Goal: Task Accomplishment & Management: Use online tool/utility

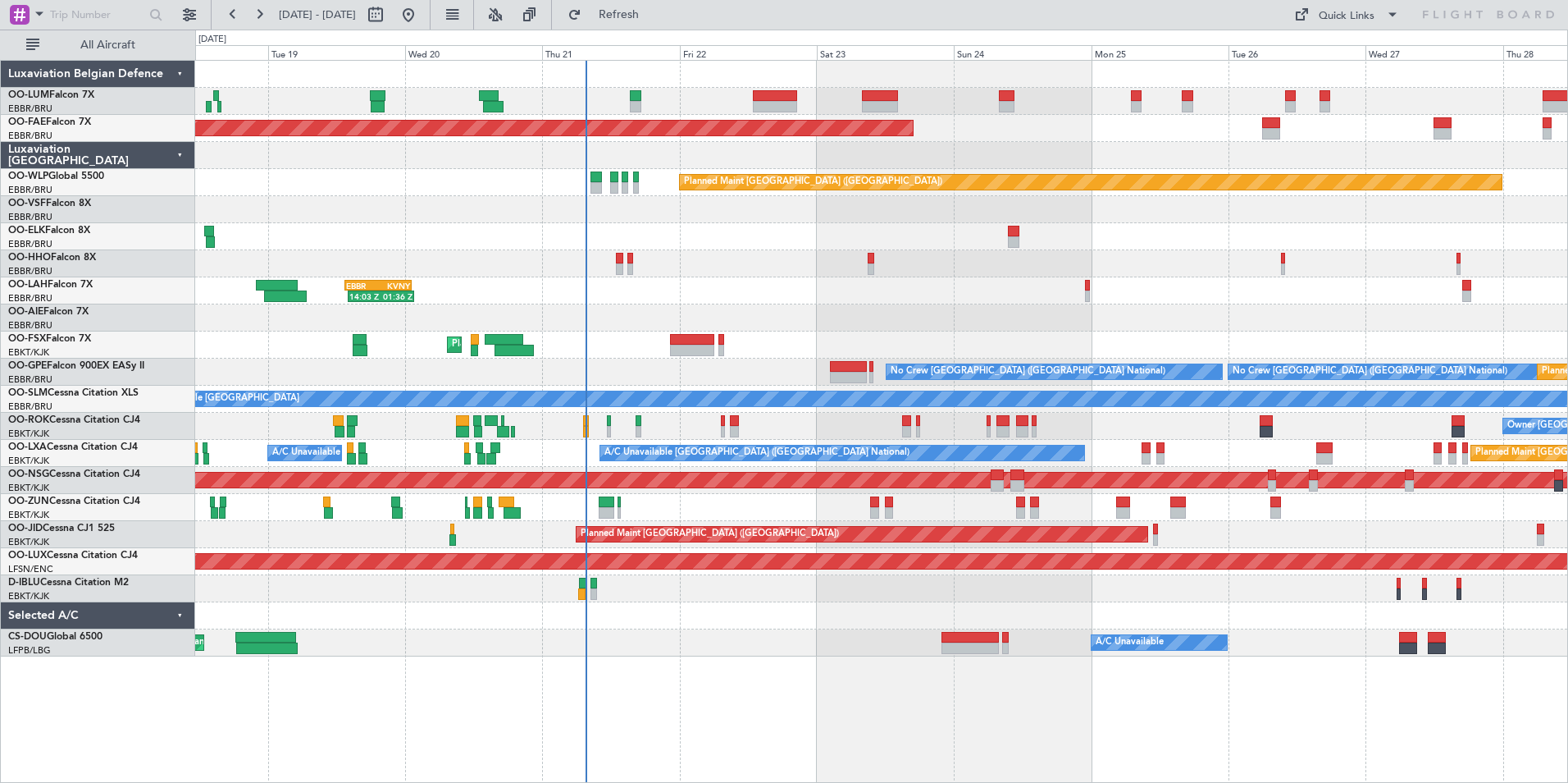
click at [503, 176] on div "Planned Maint [GEOGRAPHIC_DATA] ([GEOGRAPHIC_DATA] National) Planned Maint [GEO…" at bounding box center [881, 359] width 1372 height 596
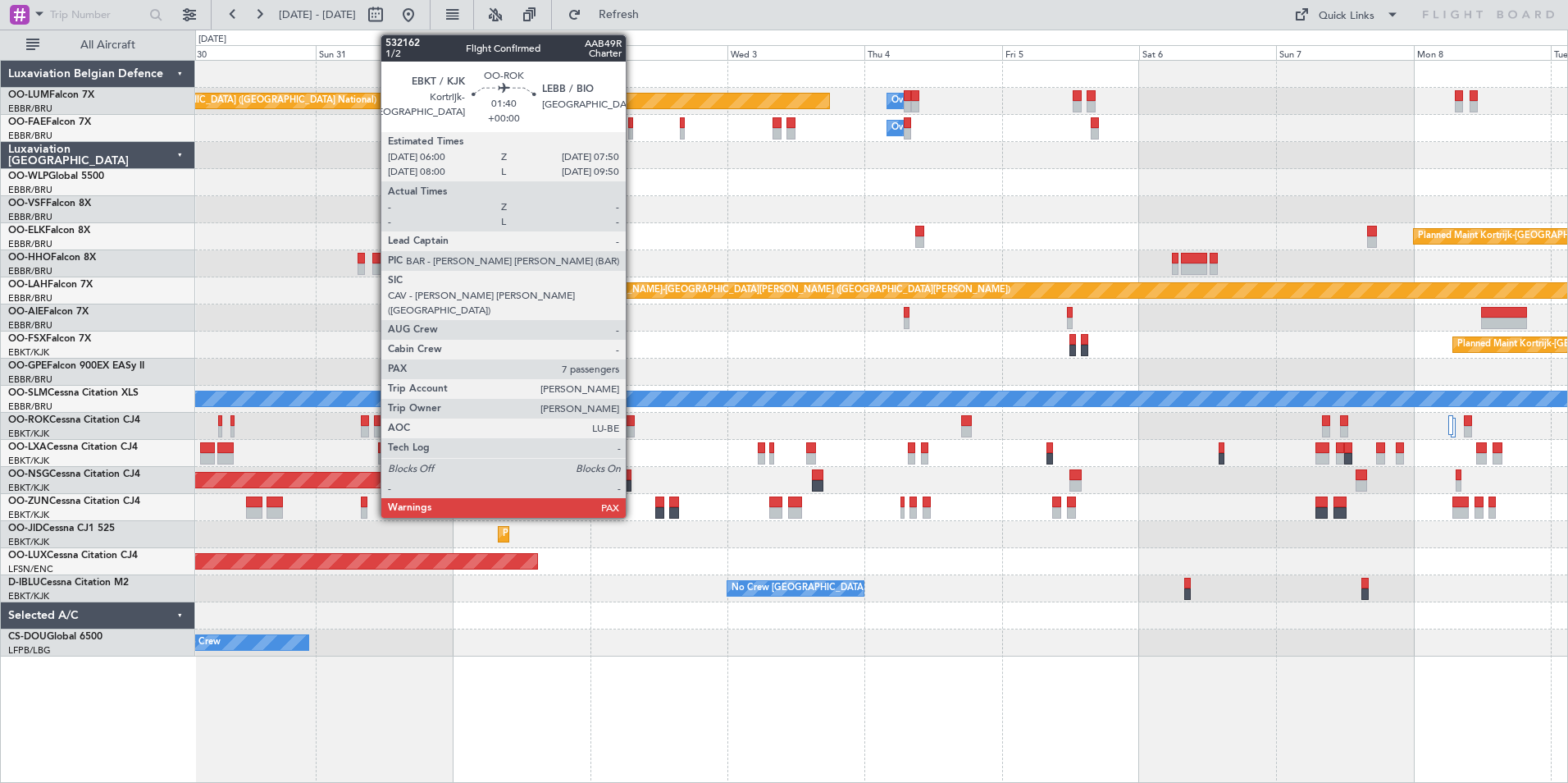
click at [633, 420] on div at bounding box center [629, 421] width 11 height 12
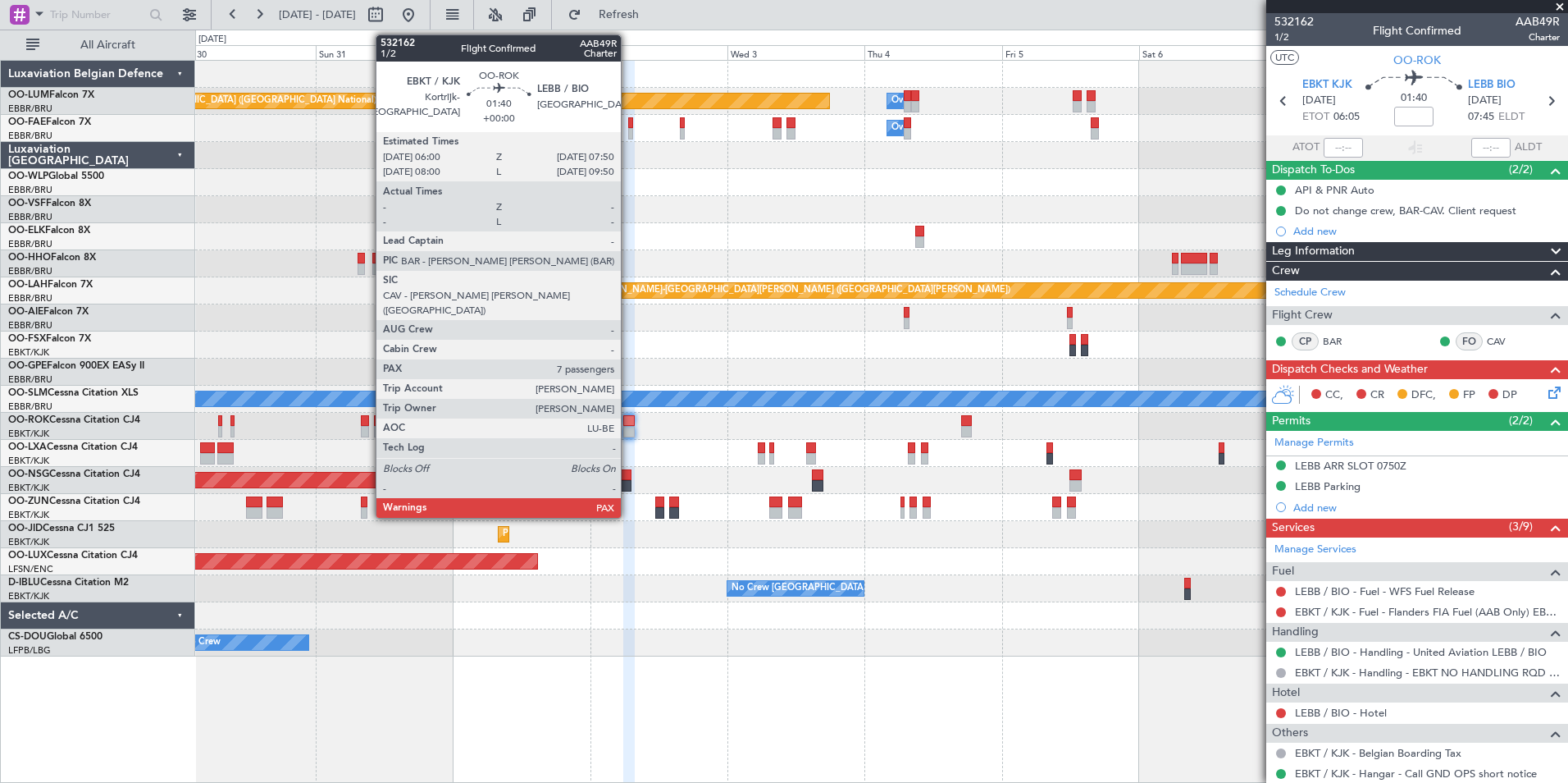
click at [629, 425] on div at bounding box center [629, 421] width 11 height 12
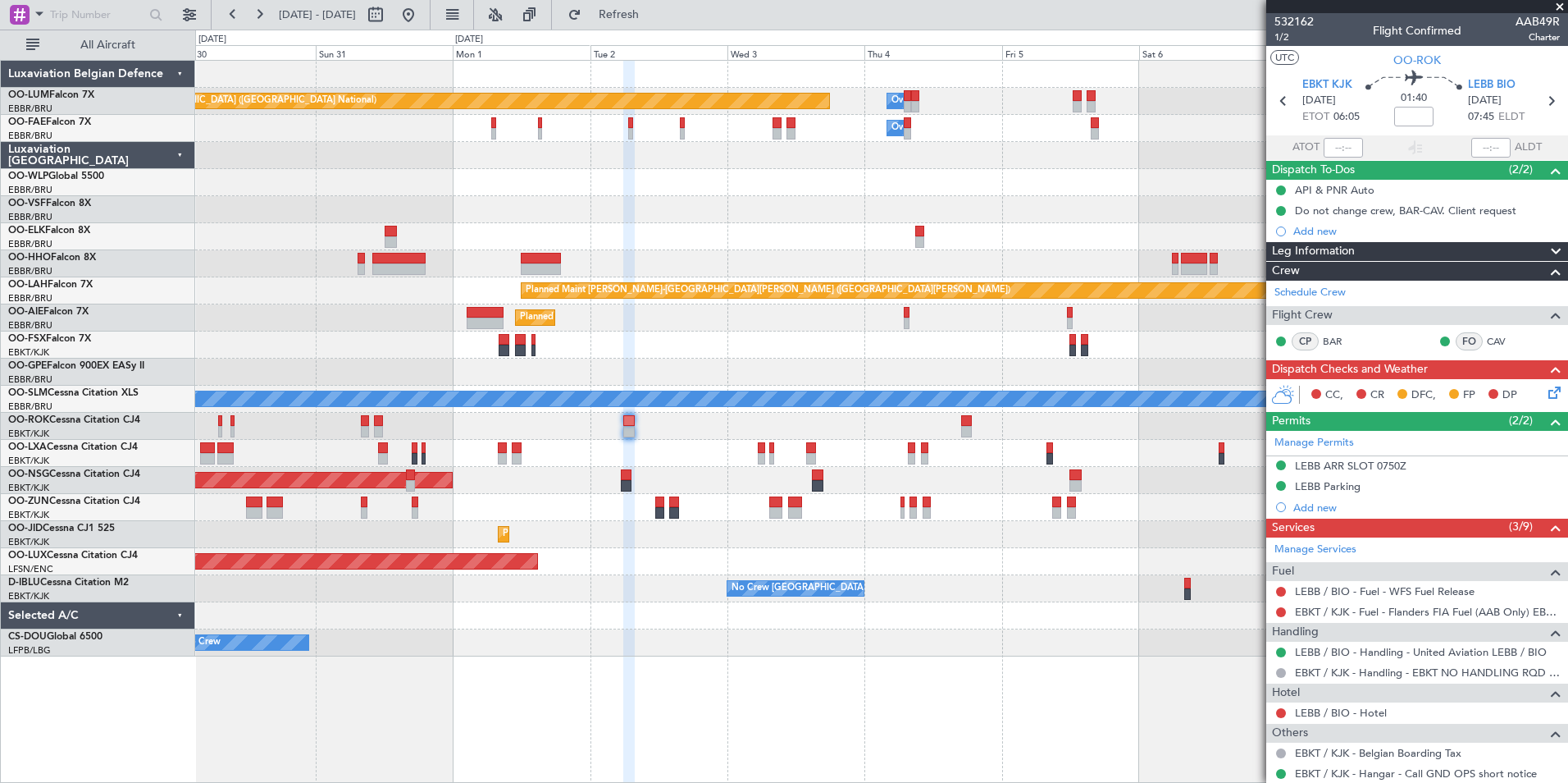
click at [1560, 5] on span at bounding box center [1560, 7] width 16 height 15
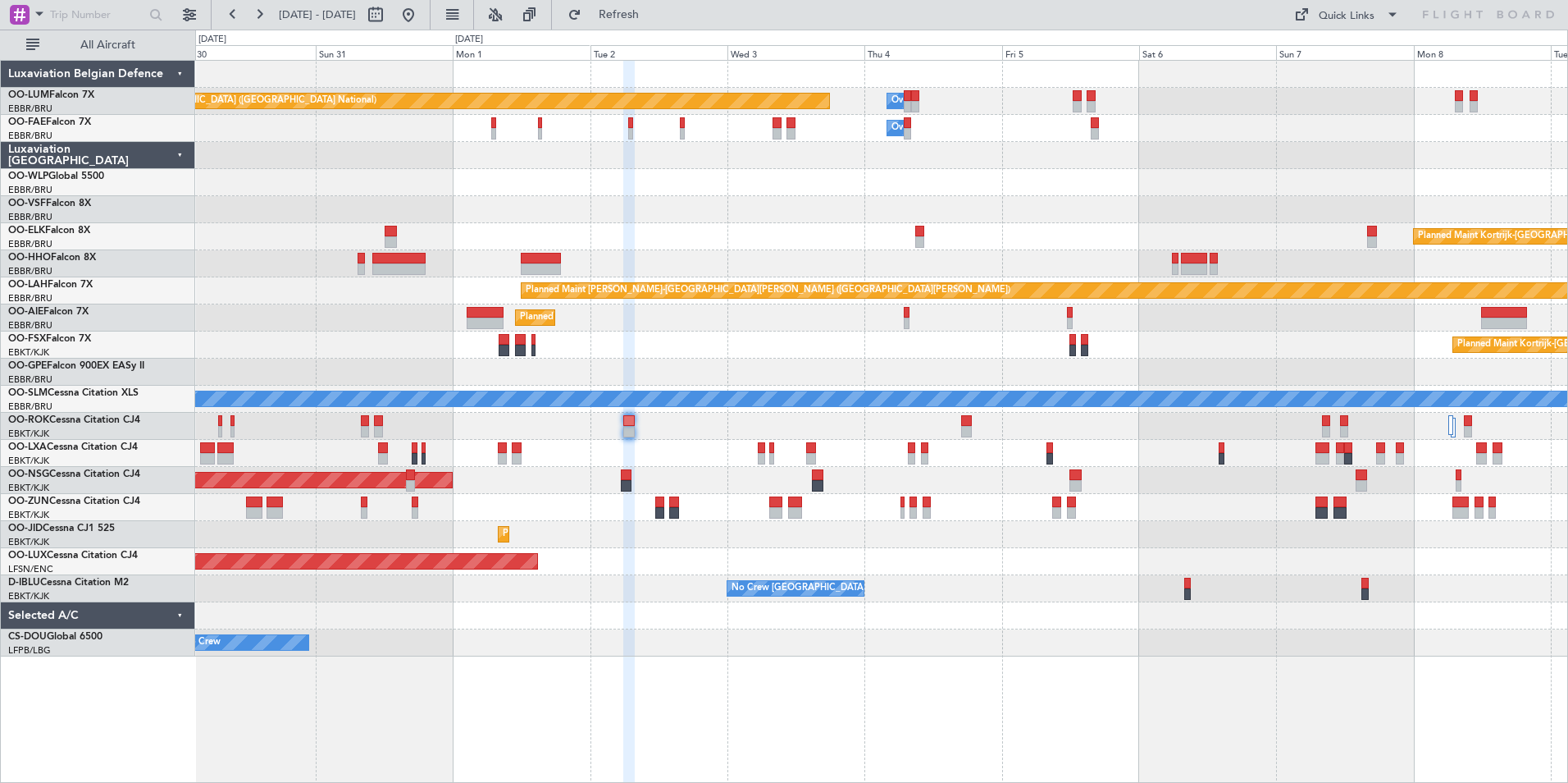
type input "0"
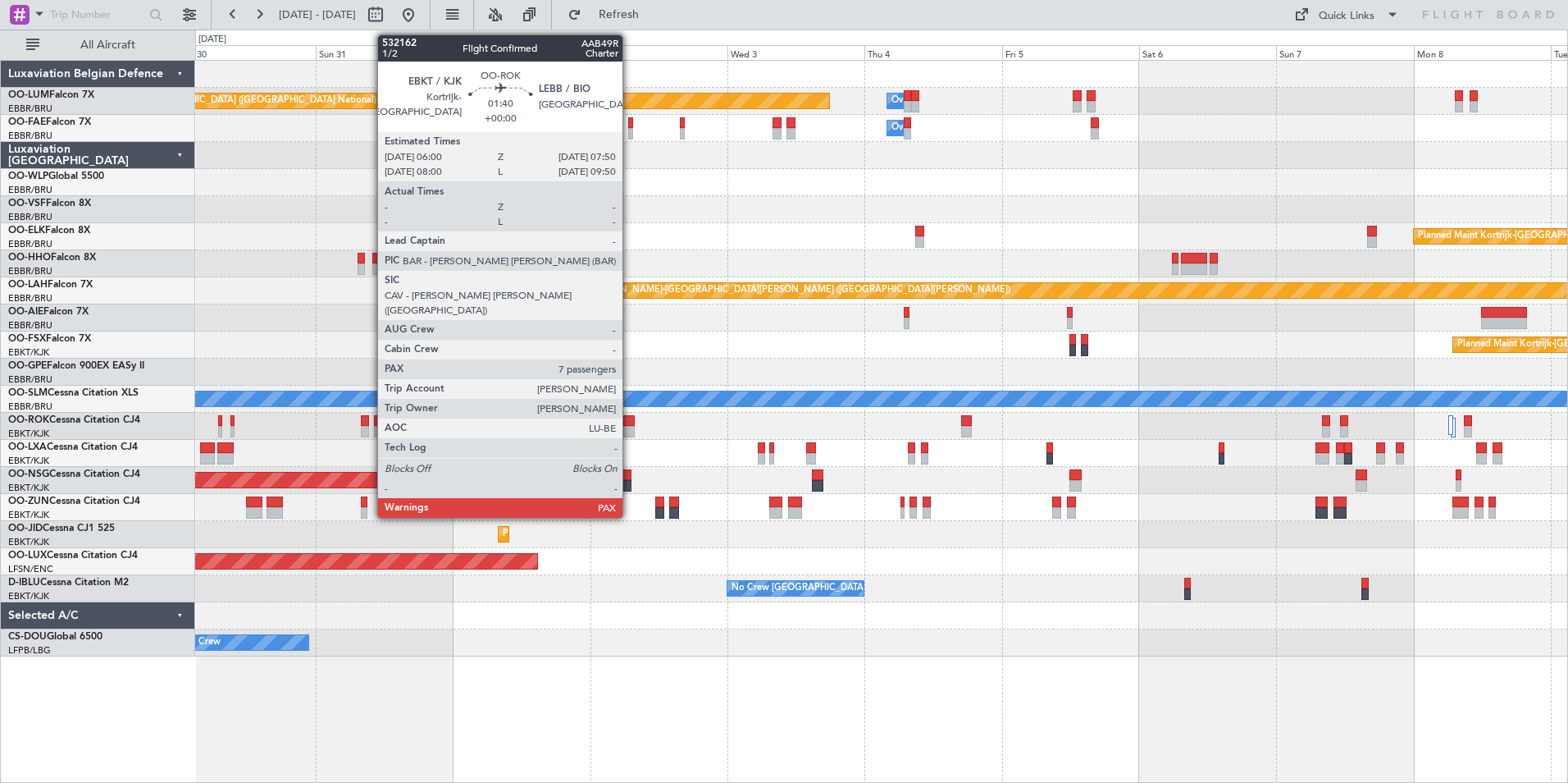
click at [630, 416] on div at bounding box center [629, 421] width 11 height 12
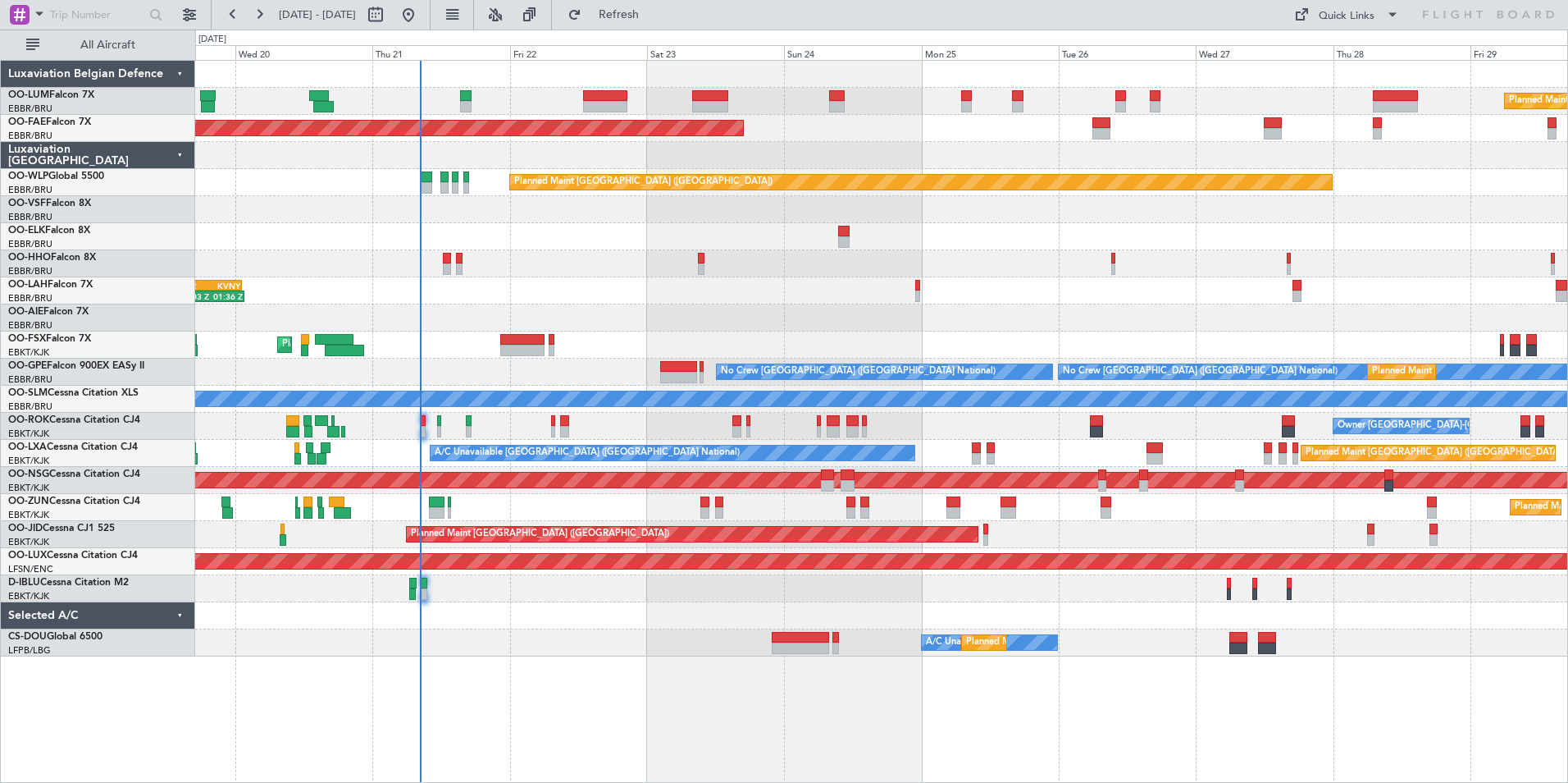
click at [1567, 201] on html "30 Aug 2025 - 09 Sep 2025 Refresh Quick Links All Aircraft Planned Maint Brusse…" at bounding box center [784, 391] width 1568 height 783
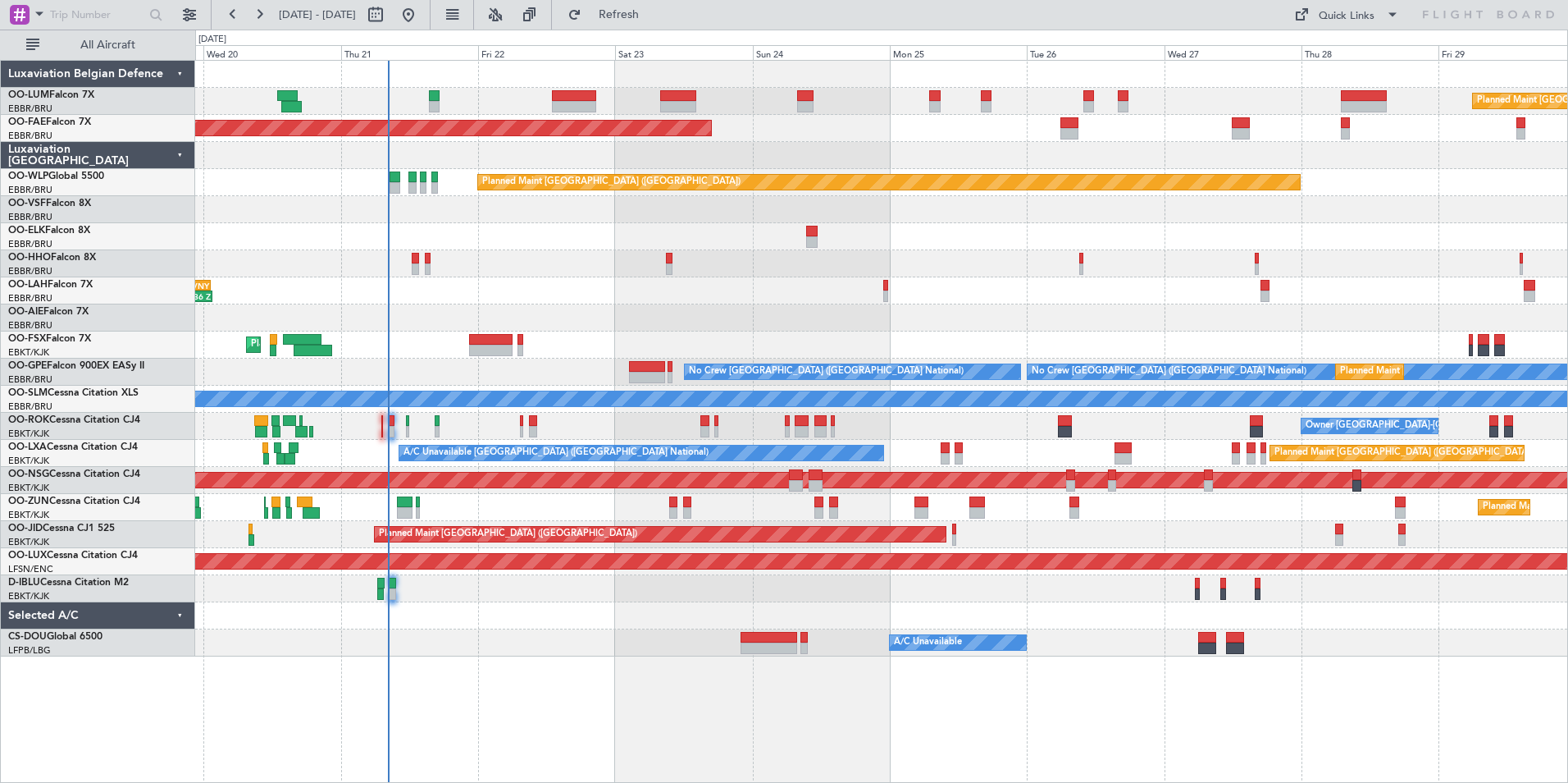
click at [528, 316] on div at bounding box center [881, 318] width 1372 height 27
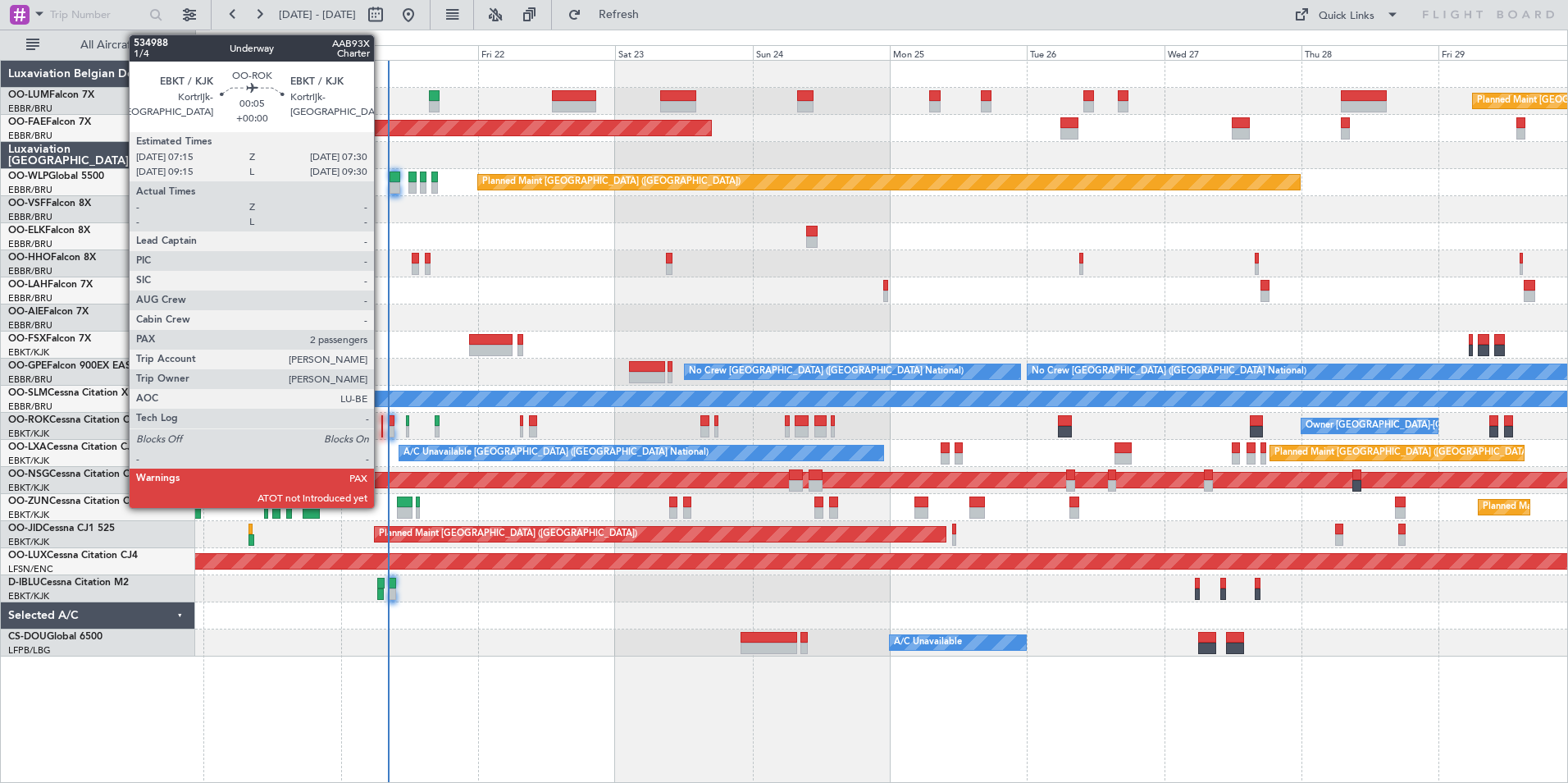
click at [382, 424] on div at bounding box center [383, 421] width 2 height 12
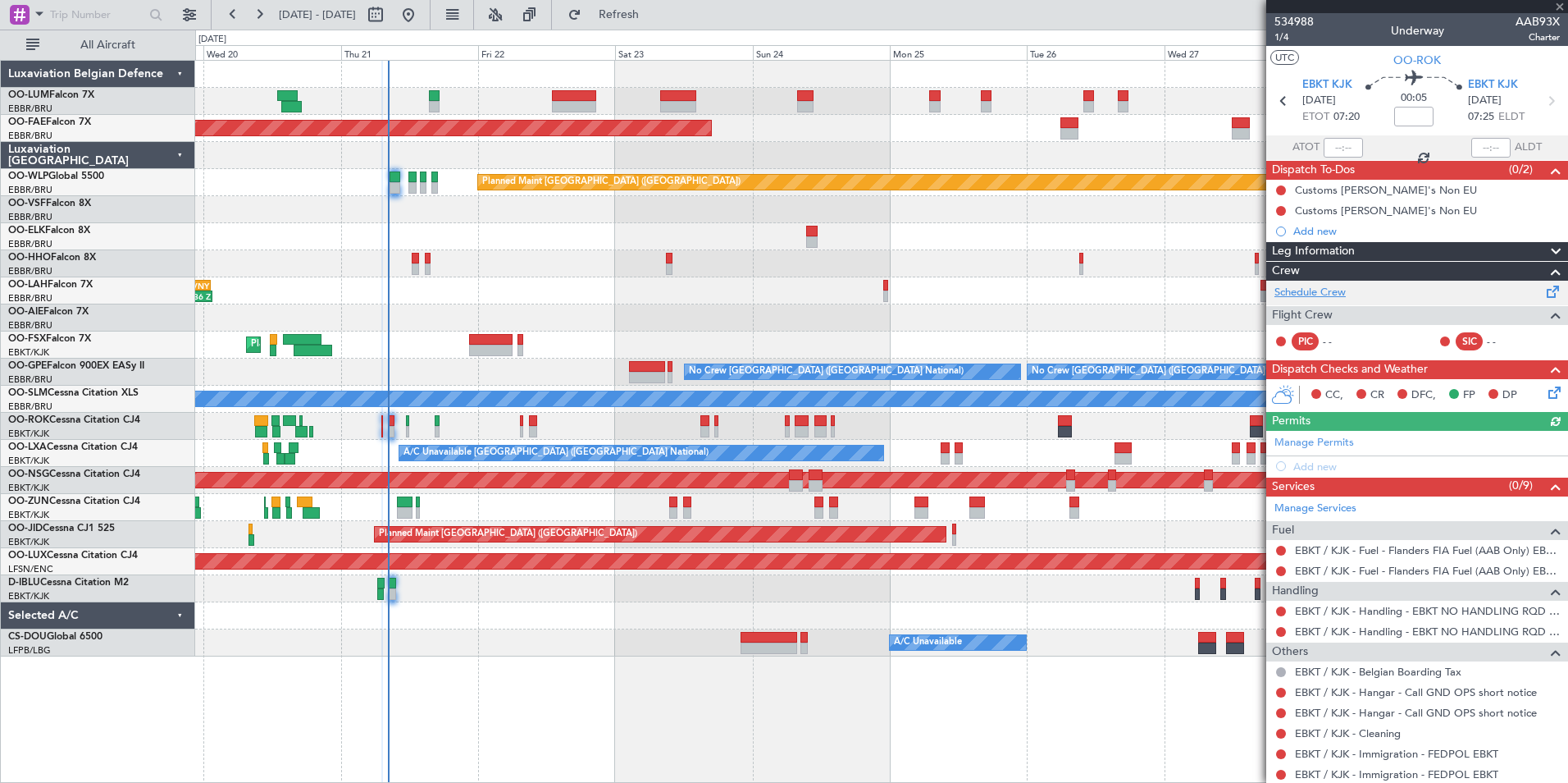
click at [1321, 285] on link "Schedule Crew" at bounding box center [1310, 293] width 71 height 16
click at [1560, 5] on span at bounding box center [1560, 7] width 16 height 15
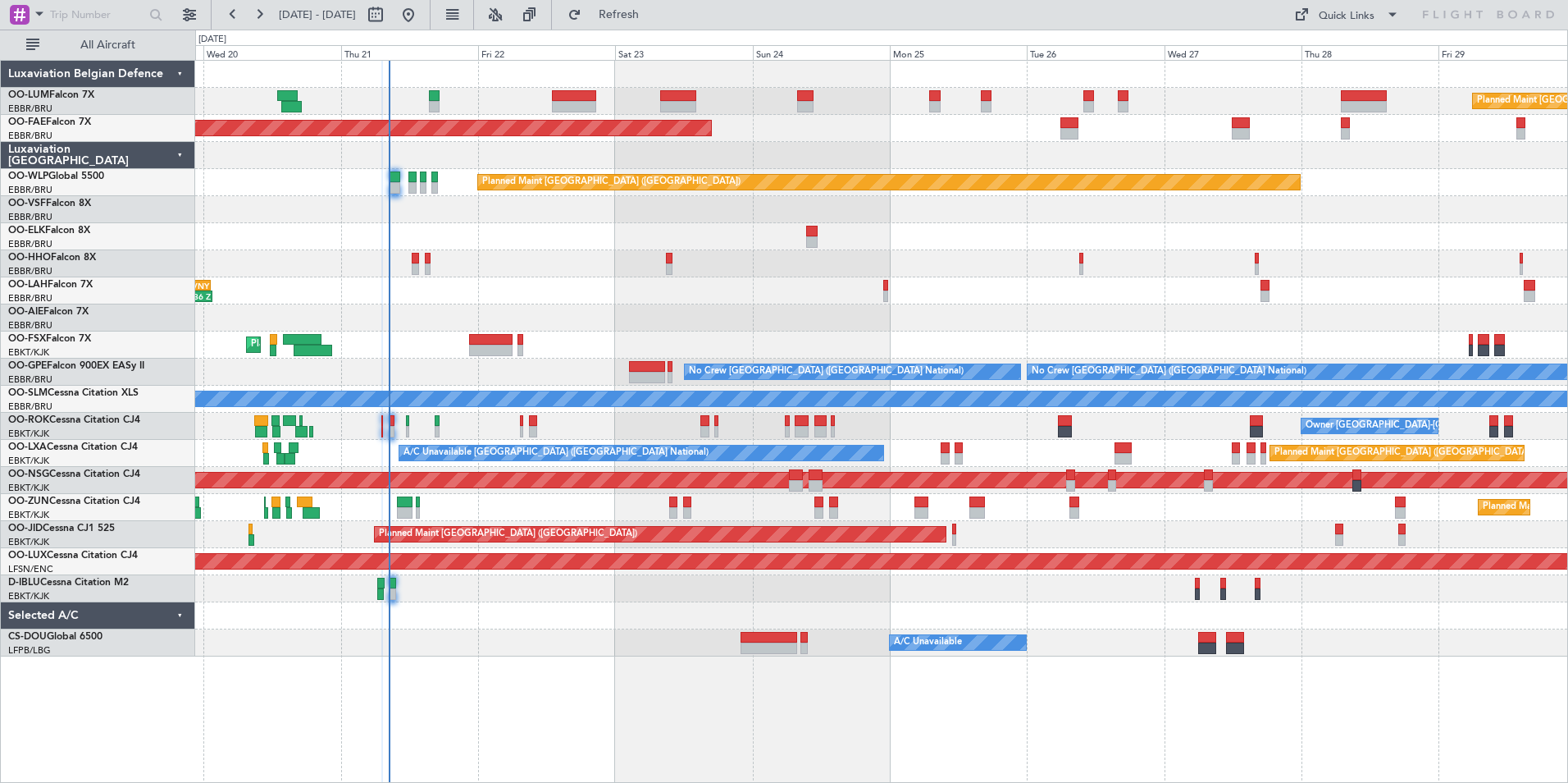
type input "0"
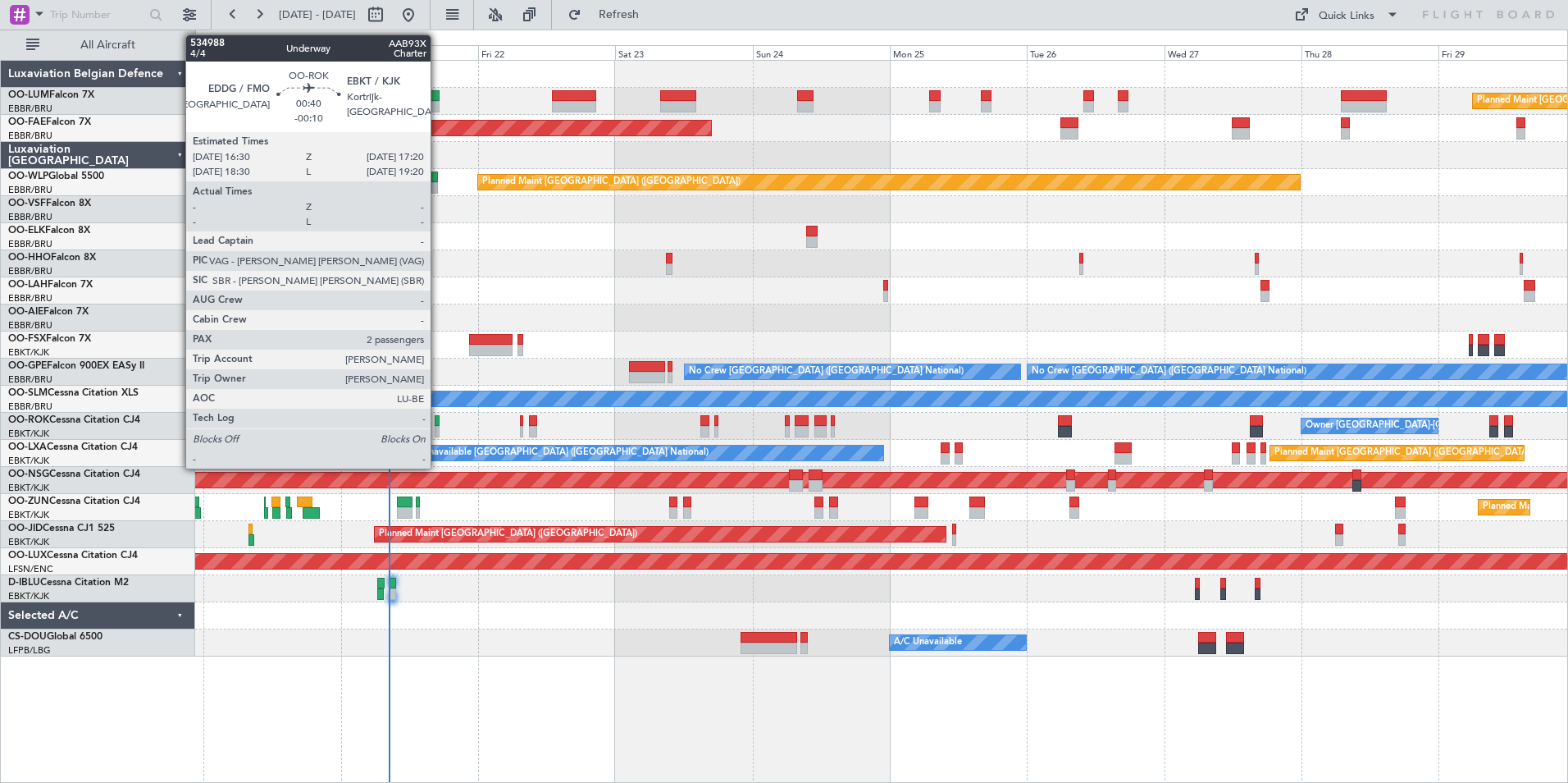
click at [438, 422] on div at bounding box center [436, 421] width 5 height 12
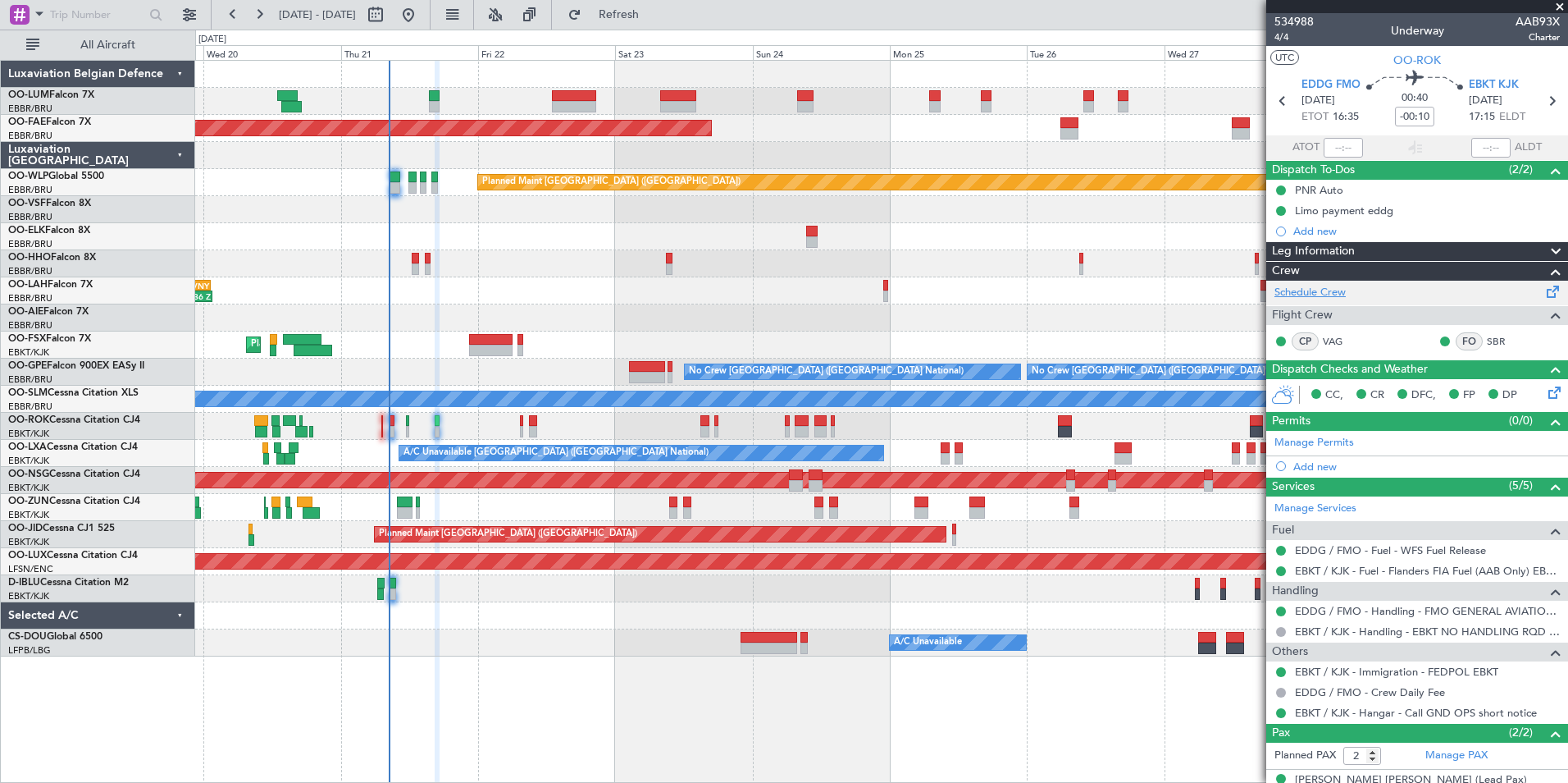
click at [1303, 292] on link "Schedule Crew" at bounding box center [1310, 293] width 71 height 16
